Goal: Find specific page/section: Find specific page/section

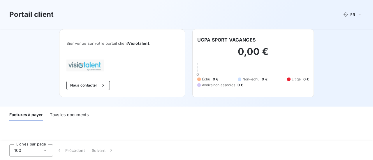
scroll to position [58, 0]
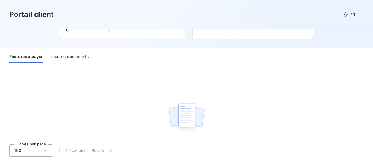
click at [77, 55] on div "Tous les documents" at bounding box center [69, 57] width 39 height 12
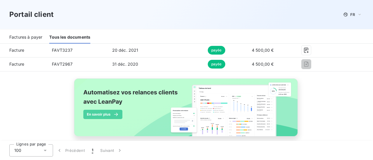
scroll to position [0, 0]
